Goal: Download file/media

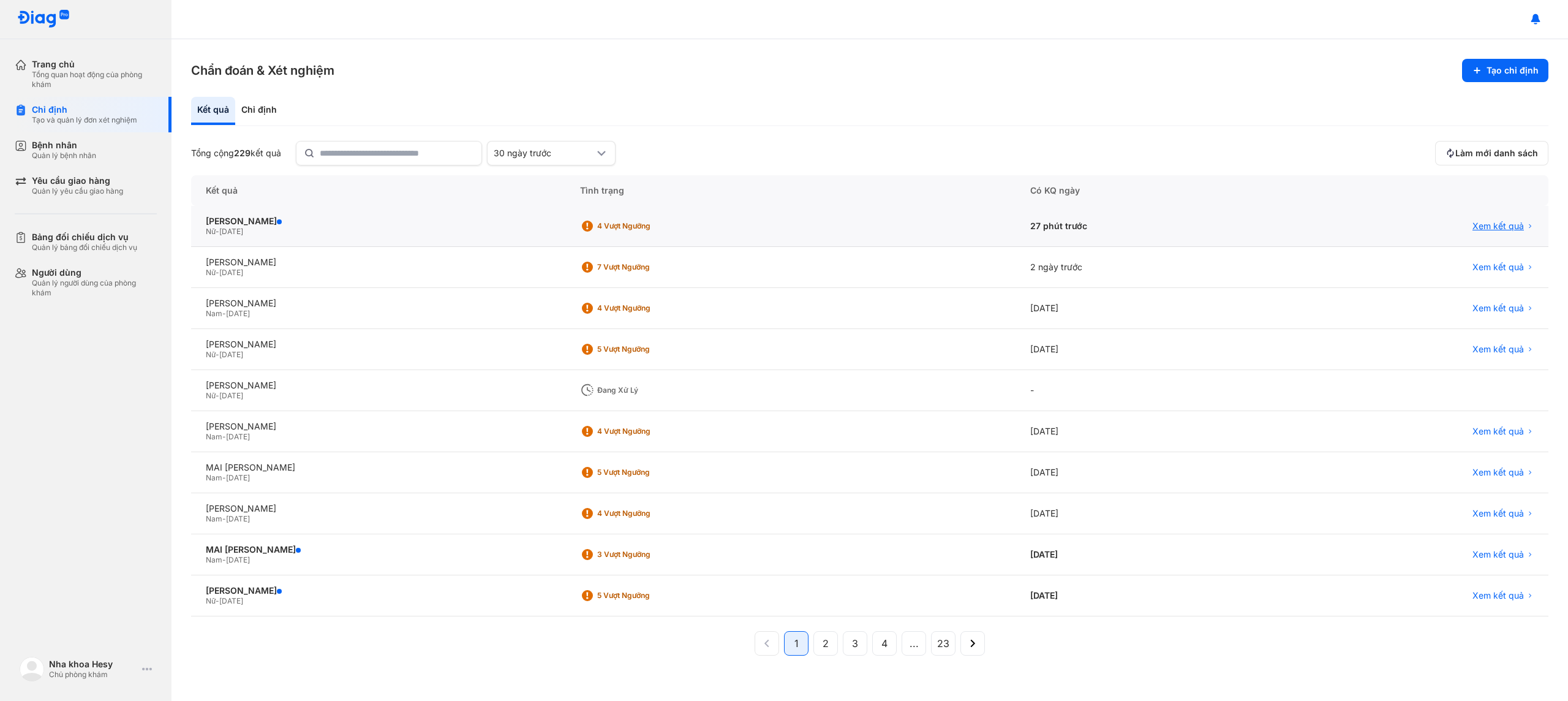
click at [1507, 226] on span "Xem kết quả" at bounding box center [1498, 226] width 52 height 11
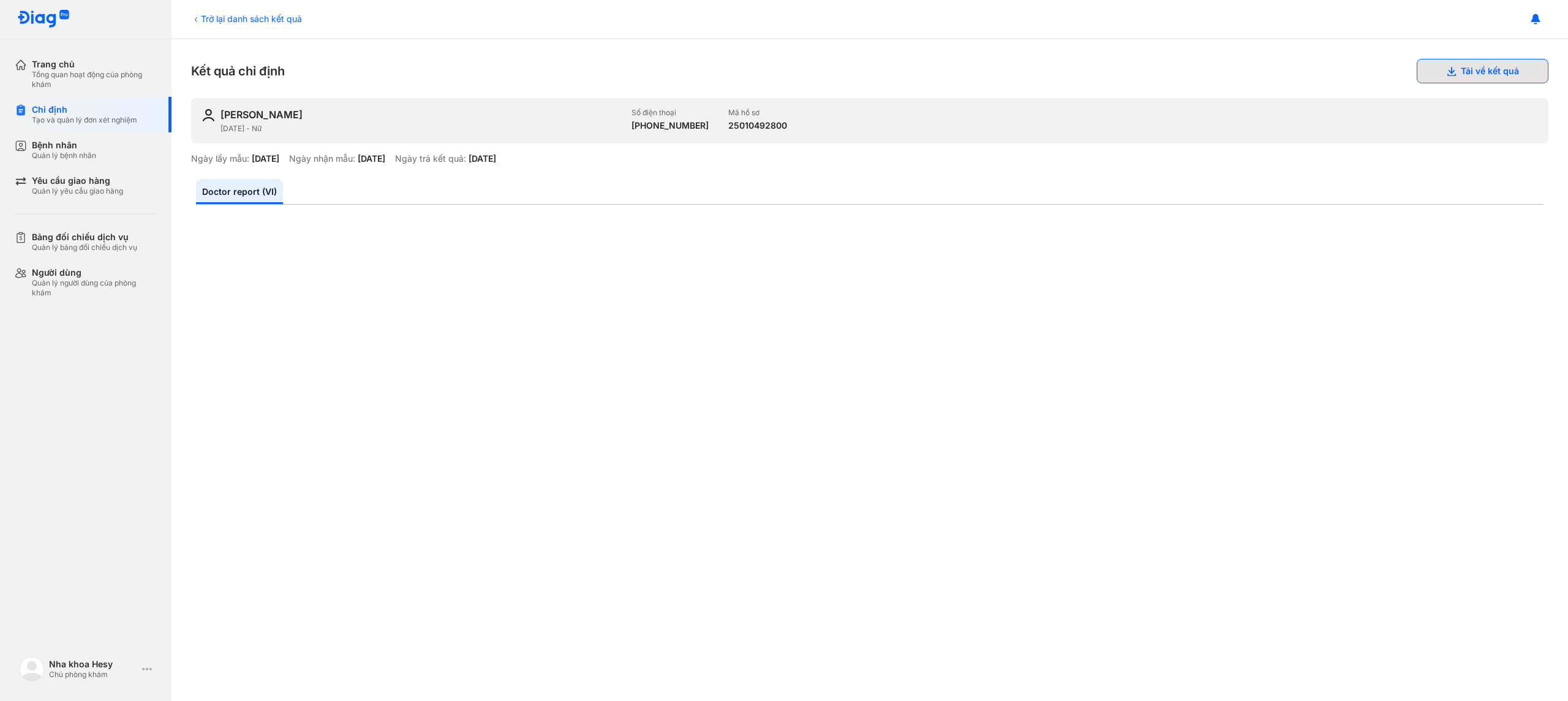
click at [1442, 65] on button "Tải về kết quả" at bounding box center [1482, 71] width 132 height 25
